Goal: Task Accomplishment & Management: Use online tool/utility

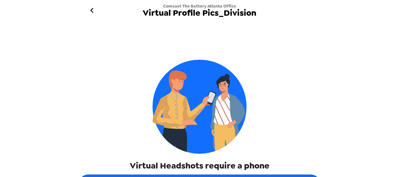
click at [201, 97] on img at bounding box center [199, 107] width 94 height 94
click at [253, 123] on div "Virtual Headshots require a phone" at bounding box center [199, 99] width 241 height 143
click at [112, 142] on div "Virtual Headshots require a phone" at bounding box center [199, 99] width 241 height 143
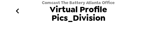
click at [17, 10] on icon "go back" at bounding box center [17, 10] width 3 height 5
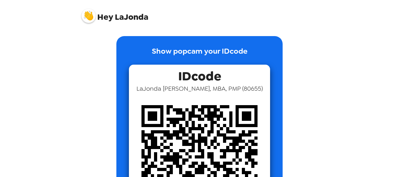
scroll to position [31, 0]
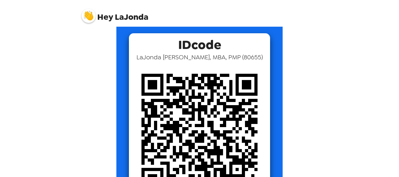
click at [129, 117] on img at bounding box center [199, 131] width 141 height 141
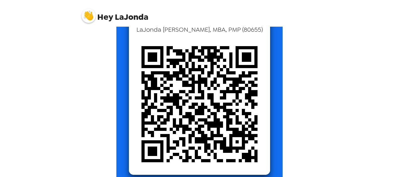
scroll to position [60, 0]
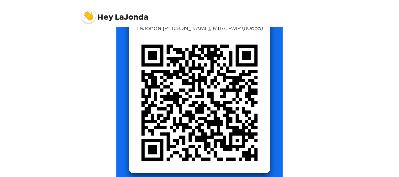
click at [112, 111] on div "Show popcam your IDcode IDcode LaJonda Gooden, MBA, PMP ( 80655 )" at bounding box center [199, 81] width 238 height 210
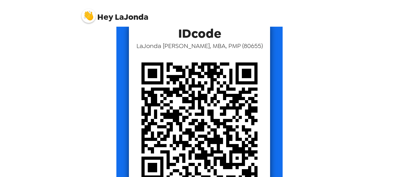
click at [107, 81] on div "Show popcam your IDcode IDcode LaJonda Gooden, MBA, PMP ( 80655 )" at bounding box center [199, 98] width 238 height 210
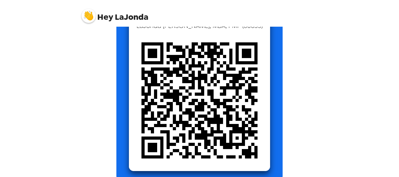
scroll to position [31, 0]
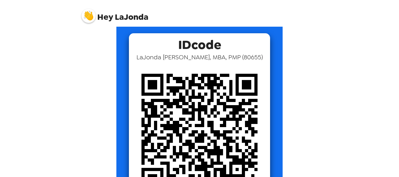
click at [87, 19] on img at bounding box center [88, 16] width 14 height 14
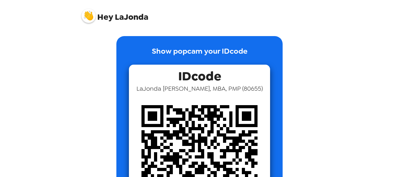
scroll to position [76, 0]
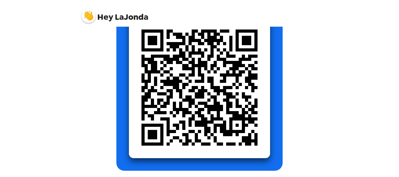
click at [80, 55] on div "Show popcam your IDcode IDcode LaJonda Gooden, MBA, PMP ( 80655 )" at bounding box center [199, 60] width 251 height 219
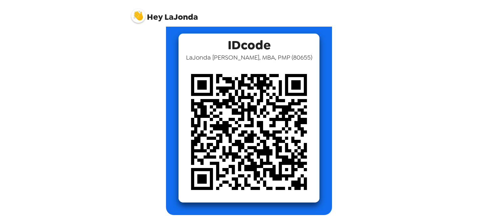
scroll to position [0, 0]
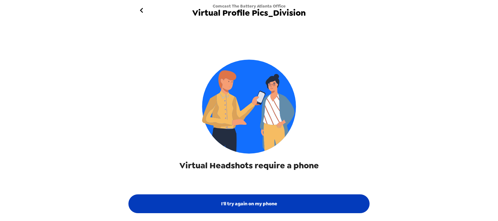
click at [240, 204] on button "I'll try again on my phone" at bounding box center [248, 203] width 241 height 19
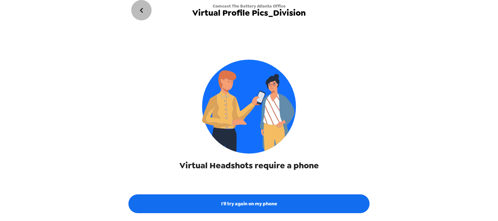
click at [143, 12] on icon "go back" at bounding box center [142, 10] width 10 height 10
click at [143, 13] on icon "go back" at bounding box center [142, 10] width 10 height 10
